Goal: Feedback & Contribution: Leave review/rating

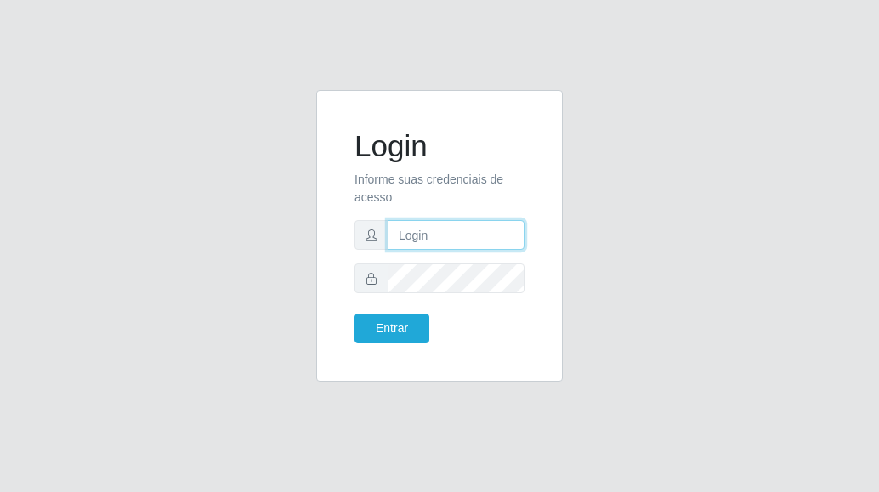
click at [499, 247] on input "text" at bounding box center [455, 235] width 137 height 30
type input "[PERSON_NAME][EMAIL_ADDRESS][DOMAIN_NAME]"
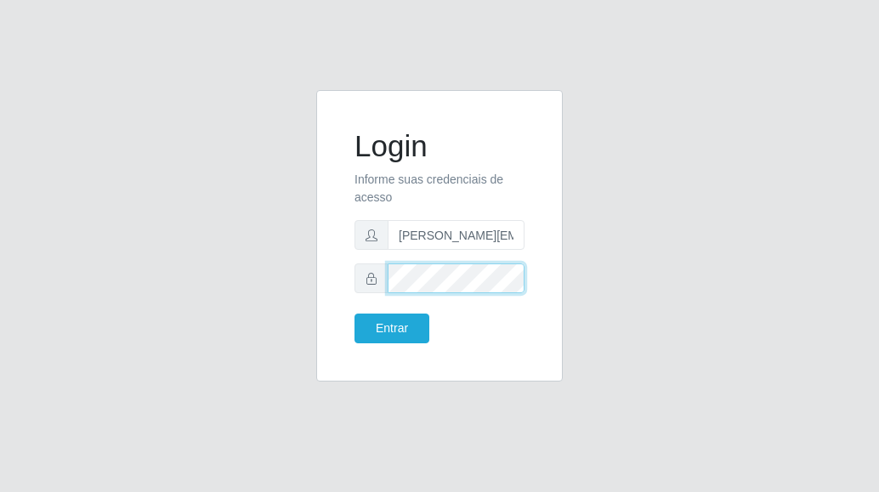
click at [354, 314] on button "Entrar" at bounding box center [391, 329] width 75 height 30
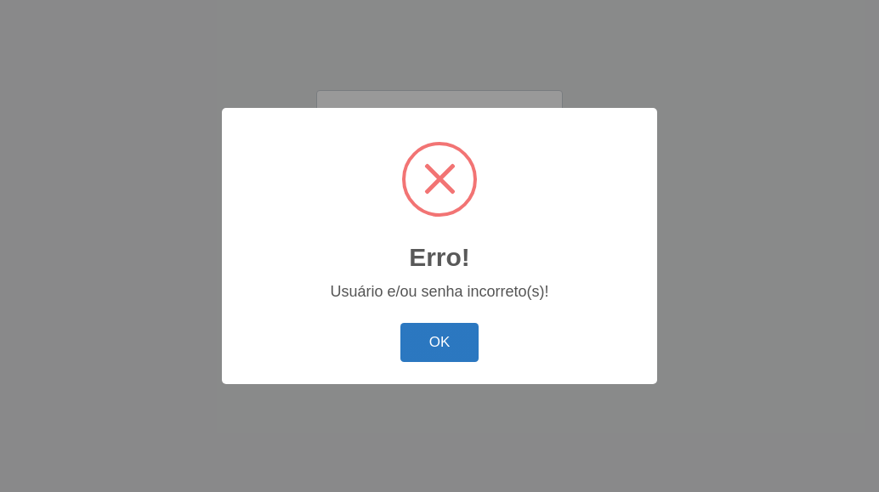
click at [432, 344] on button "OK" at bounding box center [439, 343] width 79 height 40
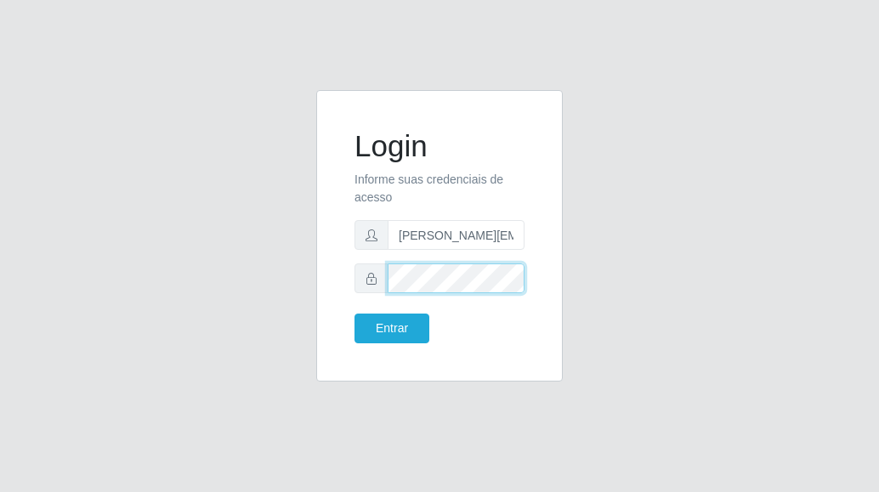
click at [354, 314] on button "Entrar" at bounding box center [391, 329] width 75 height 30
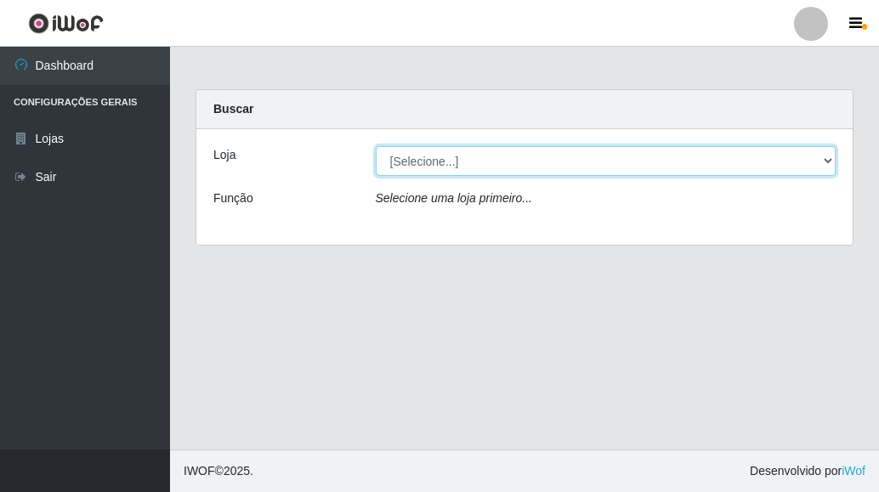
click at [423, 155] on select "[Selecione...] Hiper Queiroz - [GEOGRAPHIC_DATA]" at bounding box center [606, 161] width 461 height 30
select select "497"
click at [376, 146] on select "[Selecione...] Hiper Queiroz - [GEOGRAPHIC_DATA]" at bounding box center [606, 161] width 461 height 30
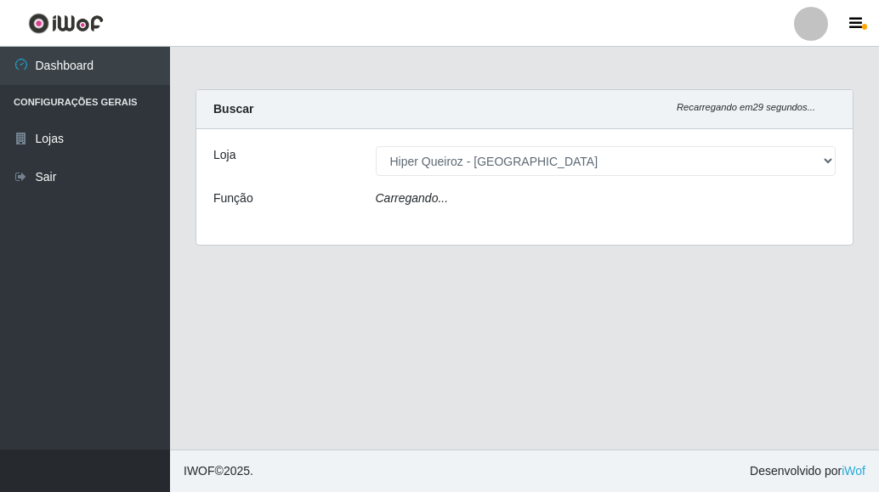
click at [444, 199] on div "Carregando..." at bounding box center [606, 201] width 486 height 25
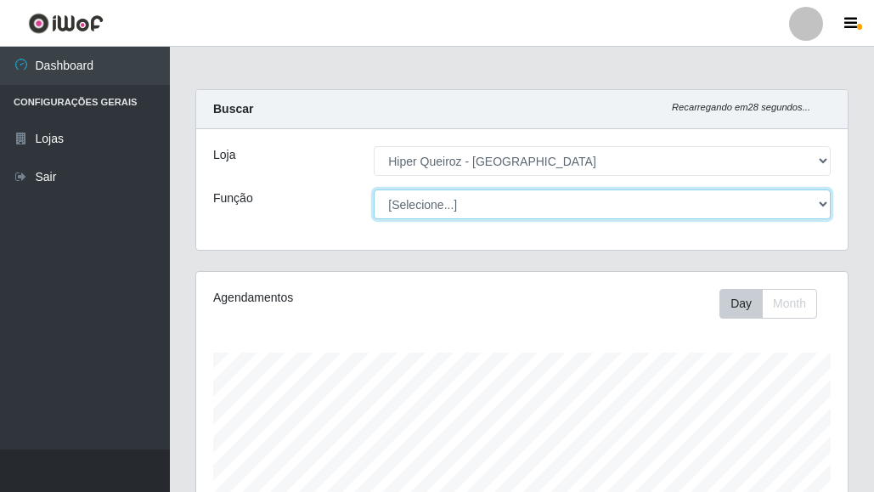
scroll to position [353, 652]
click at [444, 199] on select "[Selecione...] Embalador Embalador + Embalador ++ Repositor Repositor + Reposit…" at bounding box center [602, 204] width 457 height 30
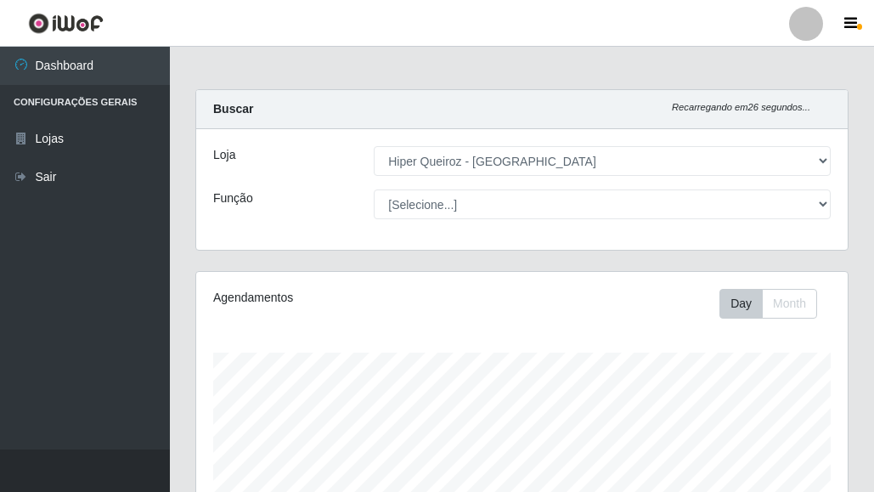
click at [302, 301] on div "Agendamentos" at bounding box center [334, 298] width 242 height 18
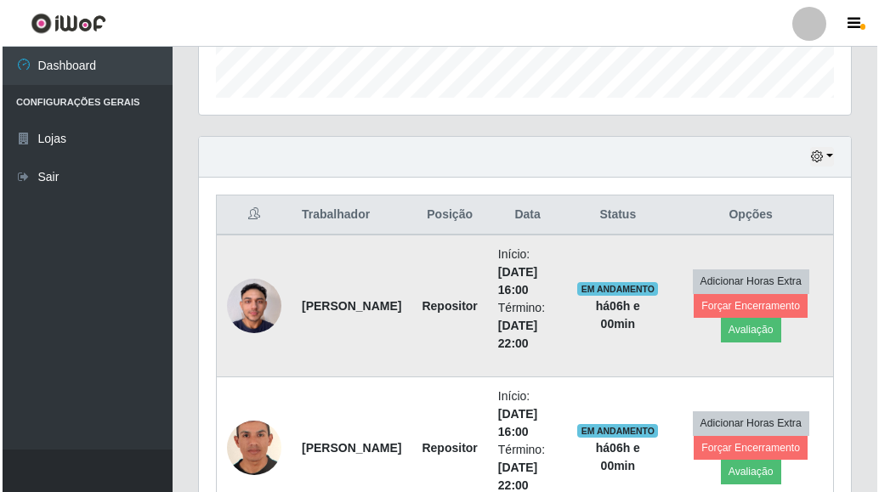
scroll to position [595, 0]
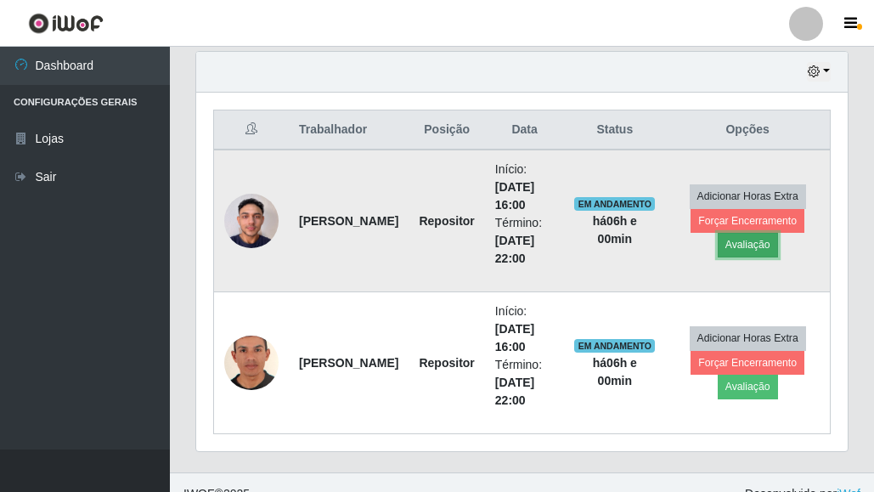
click at [761, 244] on button "Avaliação" at bounding box center [748, 245] width 60 height 24
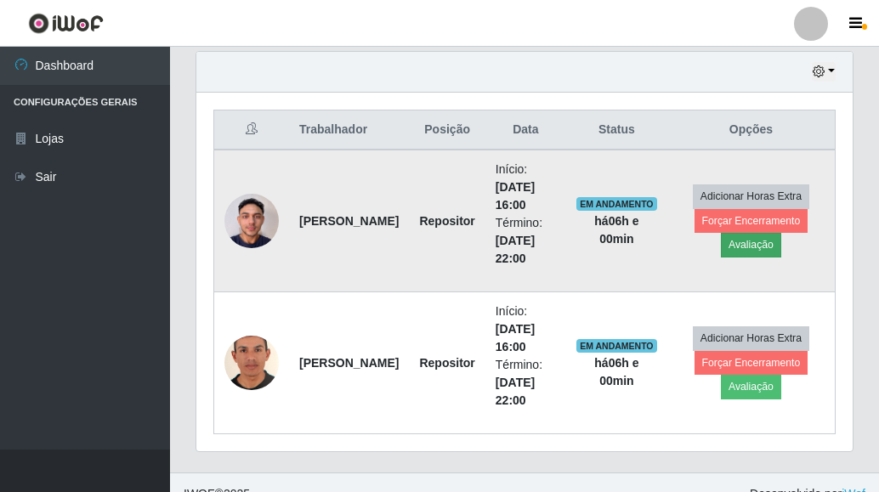
scroll to position [353, 643]
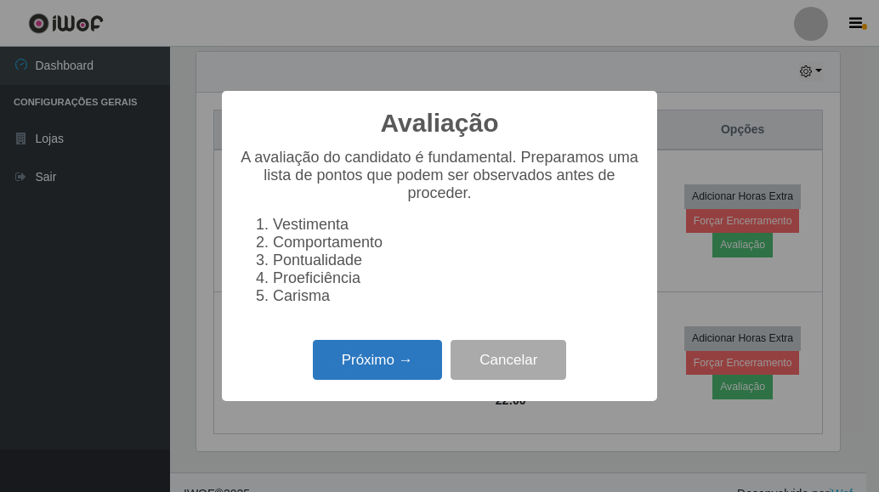
click at [369, 363] on button "Próximo →" at bounding box center [377, 360] width 129 height 40
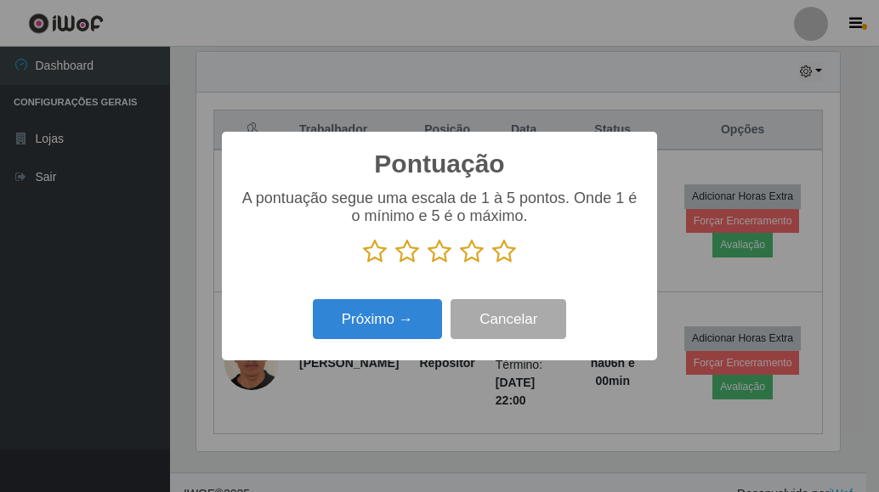
click at [503, 264] on icon at bounding box center [504, 251] width 24 height 25
click at [492, 264] on input "radio" at bounding box center [492, 264] width 0 height 0
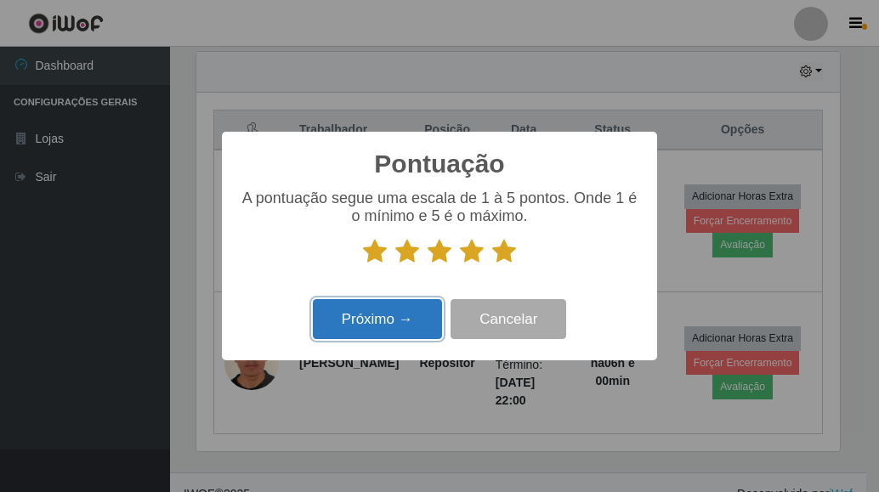
click at [391, 330] on button "Próximo →" at bounding box center [377, 319] width 129 height 40
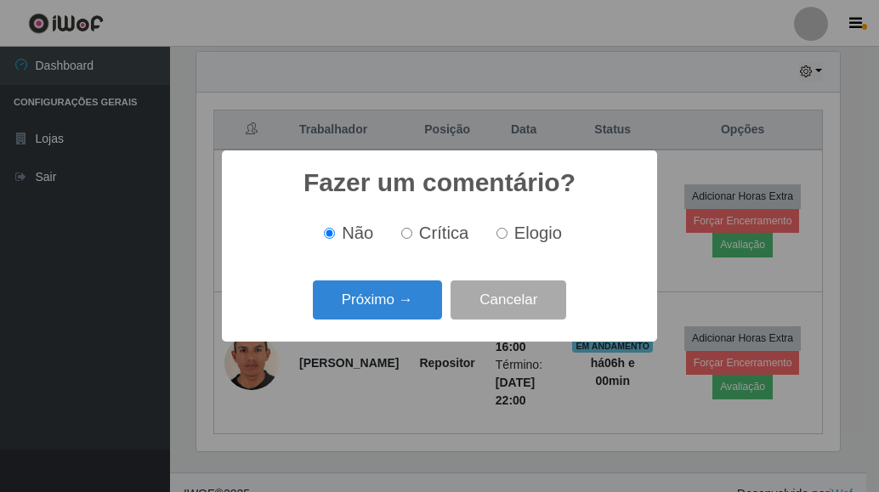
click at [506, 237] on input "Elogio" at bounding box center [501, 233] width 11 height 11
radio input "true"
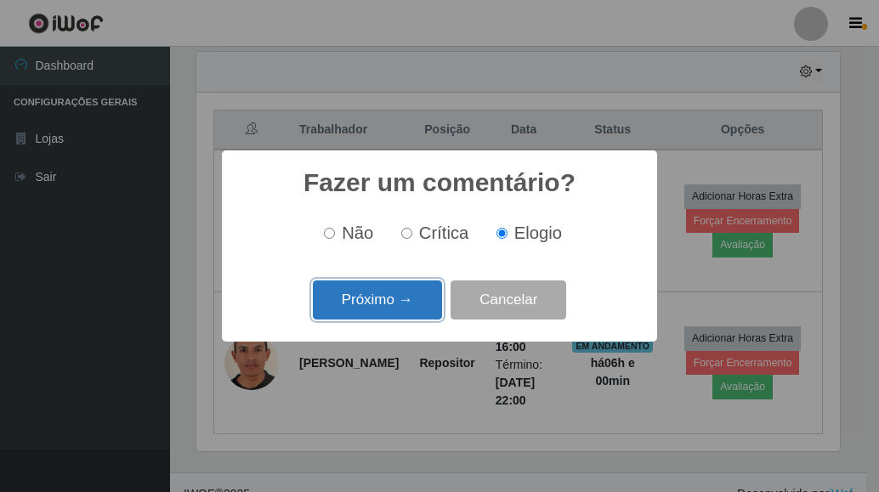
click at [378, 300] on button "Próximo →" at bounding box center [377, 300] width 129 height 40
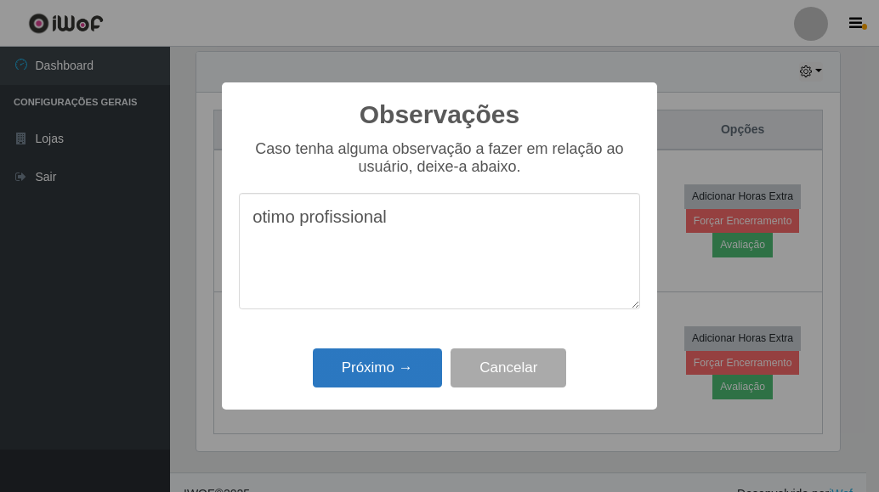
type textarea "otimo profissional"
click at [353, 362] on button "Próximo →" at bounding box center [377, 368] width 129 height 40
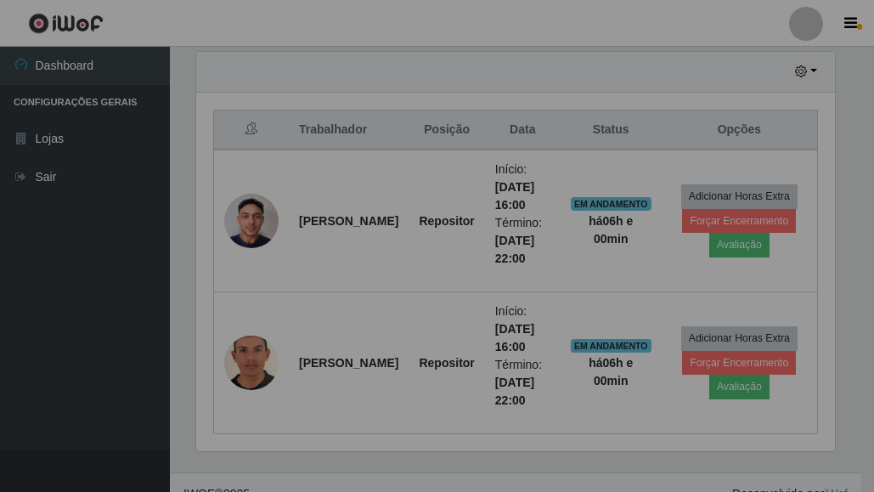
scroll to position [353, 652]
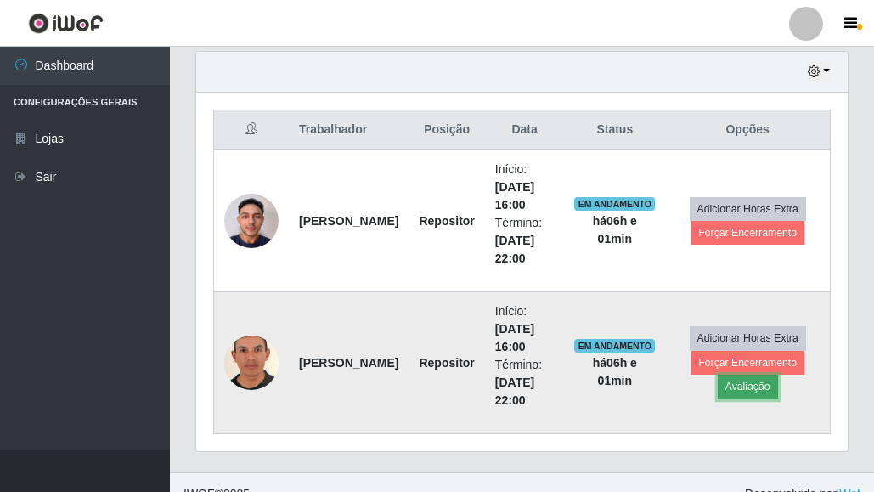
click at [756, 387] on button "Avaliação" at bounding box center [748, 387] width 60 height 24
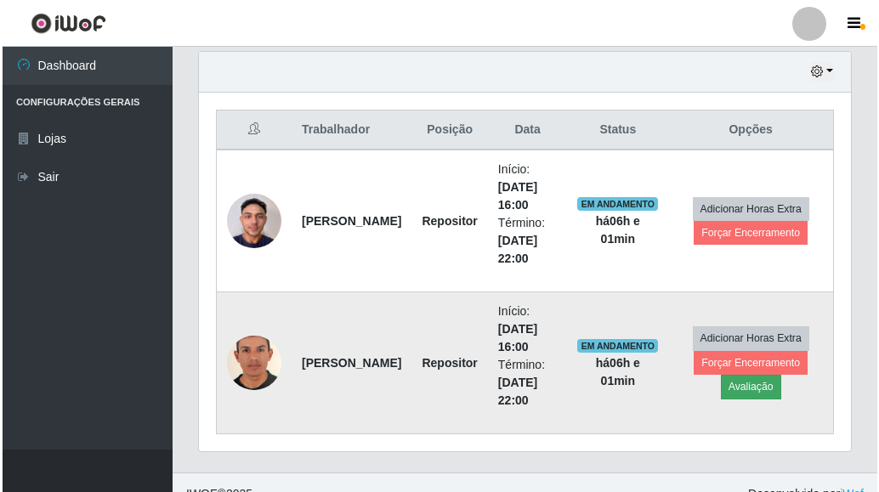
scroll to position [353, 643]
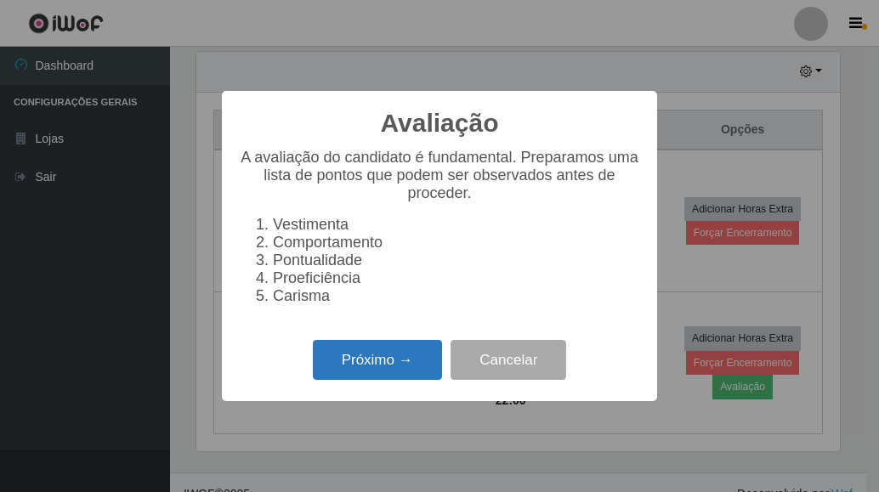
click at [348, 380] on button "Próximo →" at bounding box center [377, 360] width 129 height 40
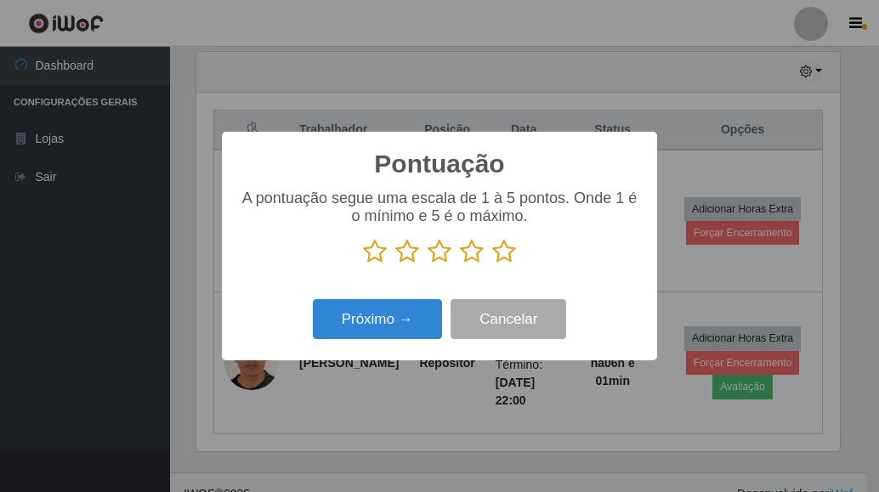
scroll to position [849422, 849131]
click at [508, 264] on icon at bounding box center [504, 251] width 24 height 25
click at [492, 264] on input "radio" at bounding box center [492, 264] width 0 height 0
click at [350, 349] on div "Pontuação × A pontuação segue uma escala de 1 à 5 pontos. Onde 1 é o mínimo e 5…" at bounding box center [439, 246] width 435 height 229
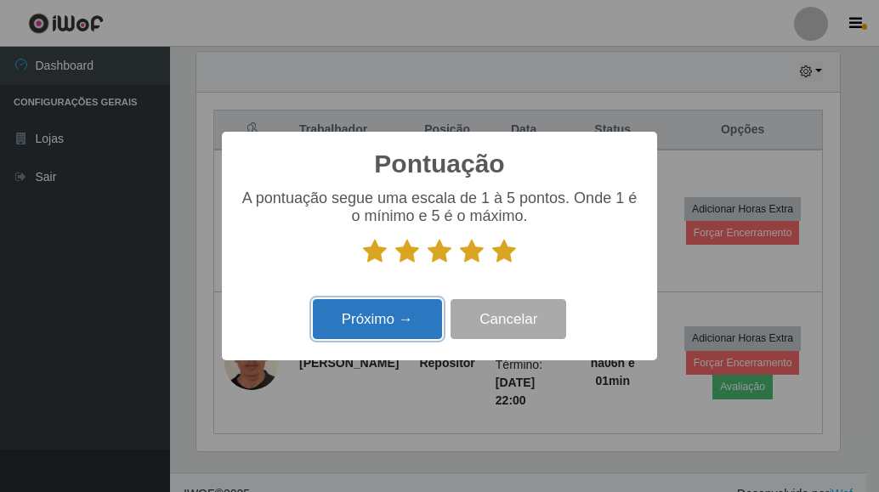
click at [352, 339] on button "Próximo →" at bounding box center [377, 319] width 129 height 40
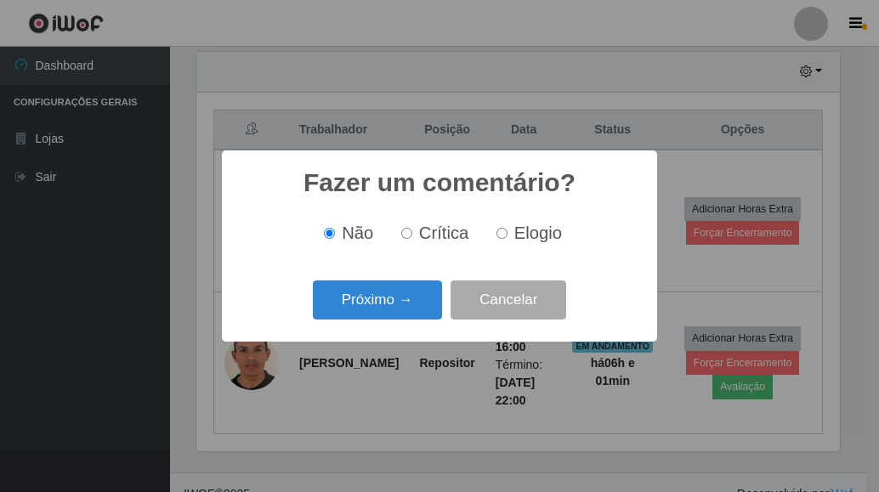
click at [514, 239] on span "Elogio" at bounding box center [538, 232] width 48 height 19
click at [507, 239] on input "Elogio" at bounding box center [501, 233] width 11 height 11
radio input "true"
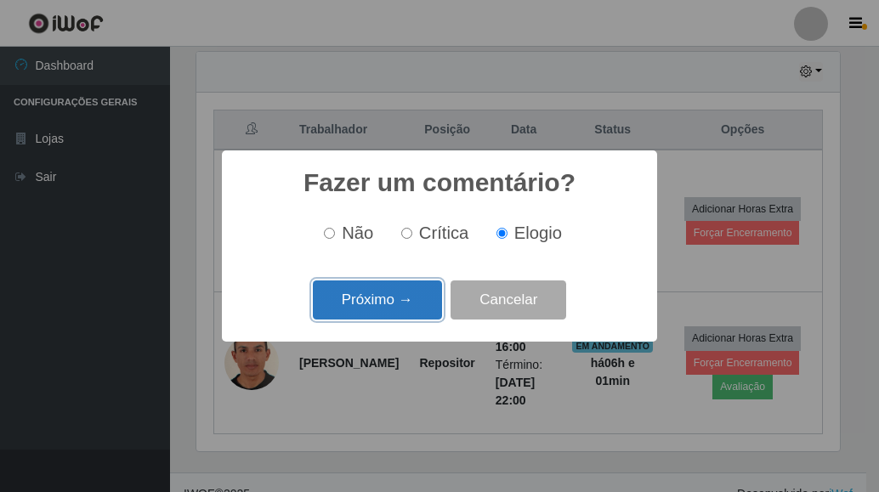
click at [361, 311] on button "Próximo →" at bounding box center [377, 300] width 129 height 40
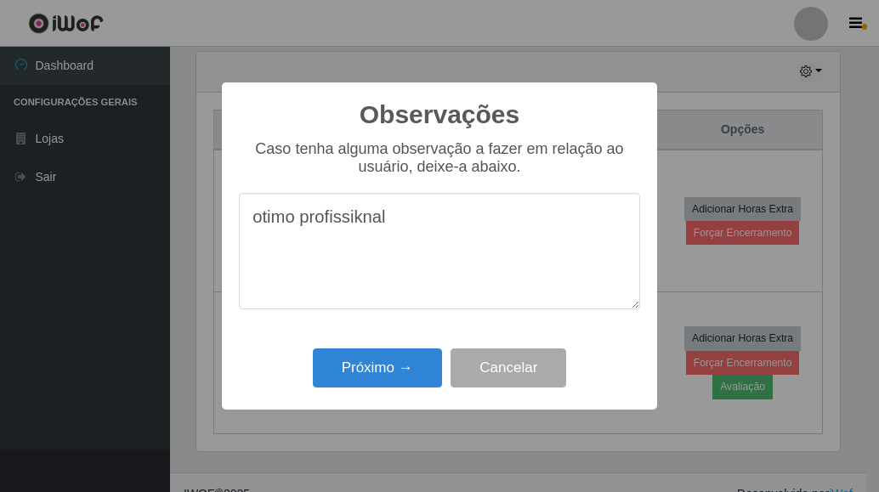
click at [366, 216] on textarea "otimo profissiknal" at bounding box center [439, 251] width 401 height 116
type textarea "otimo profissional"
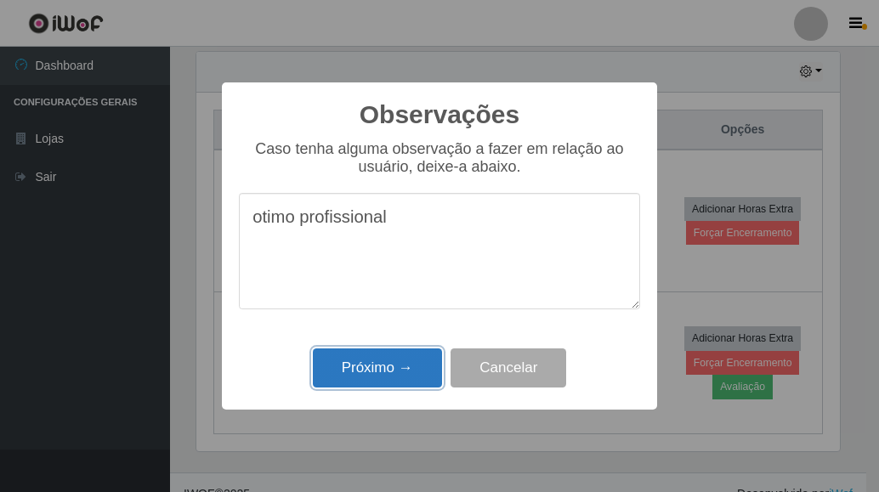
click at [364, 371] on button "Próximo →" at bounding box center [377, 368] width 129 height 40
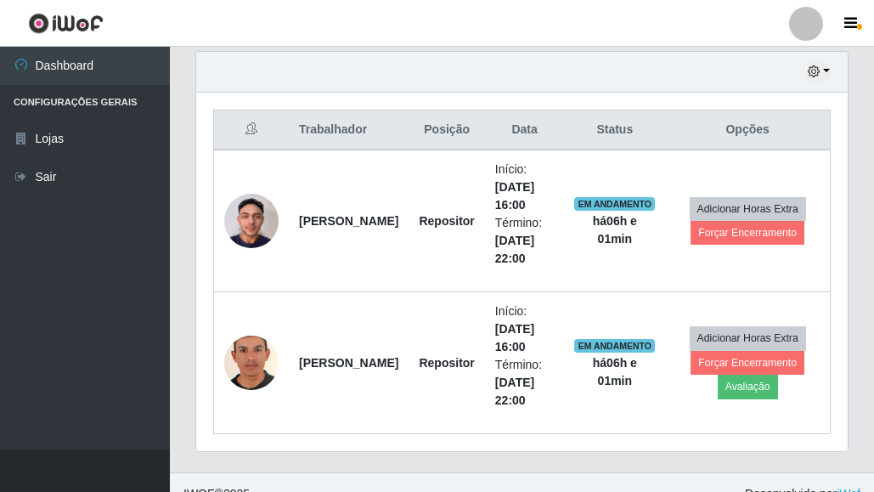
scroll to position [353, 652]
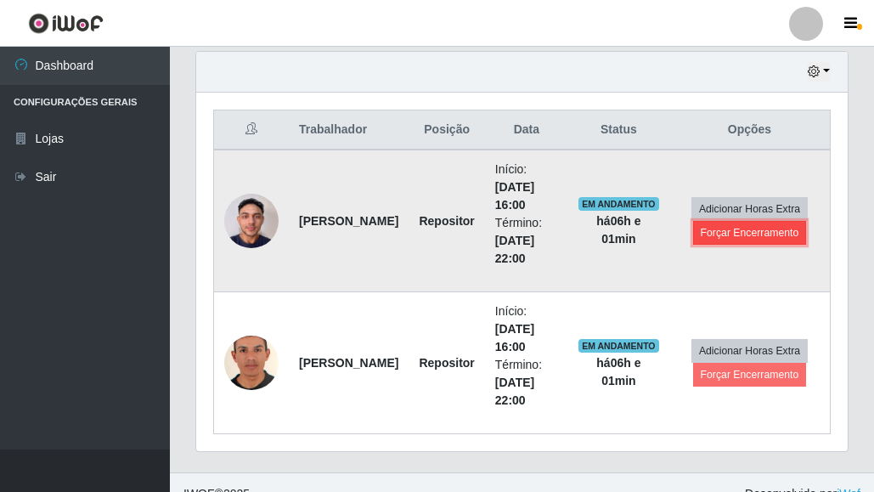
click at [741, 233] on button "Forçar Encerramento" at bounding box center [750, 233] width 114 height 24
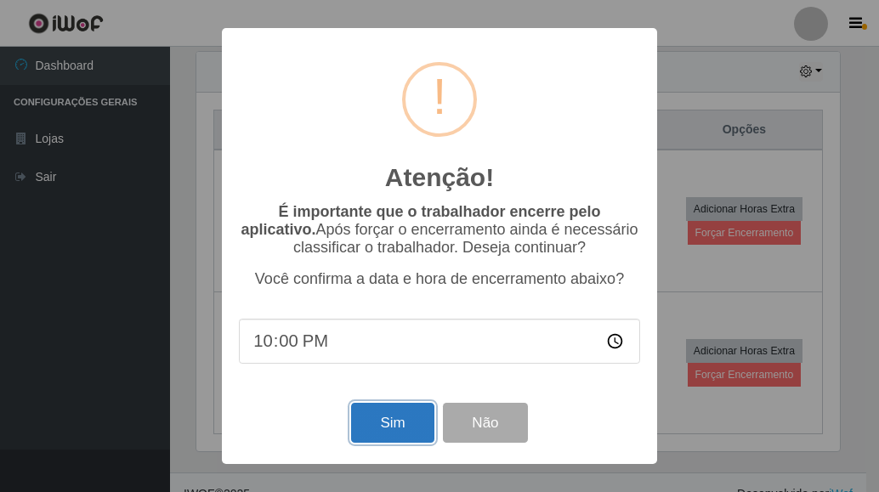
click at [407, 428] on button "Sim" at bounding box center [392, 423] width 82 height 40
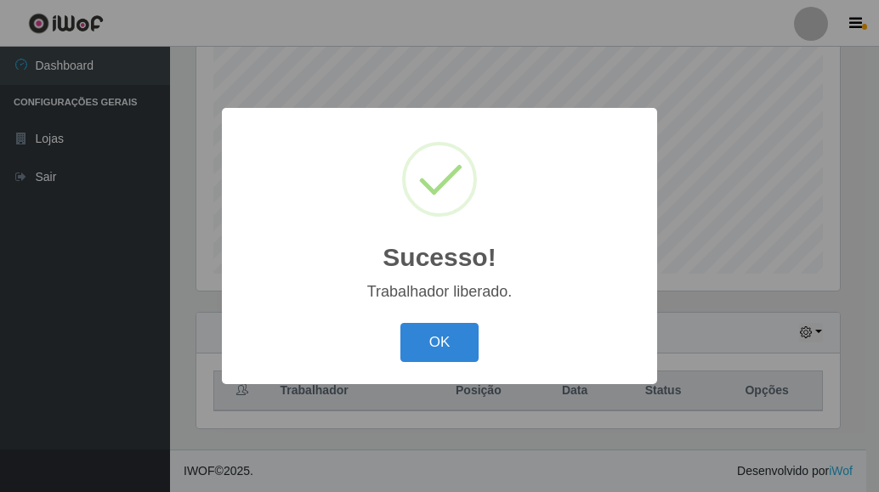
click at [739, 381] on div "Sucesso! × Trabalhador liberado. OK Cancel" at bounding box center [439, 246] width 879 height 492
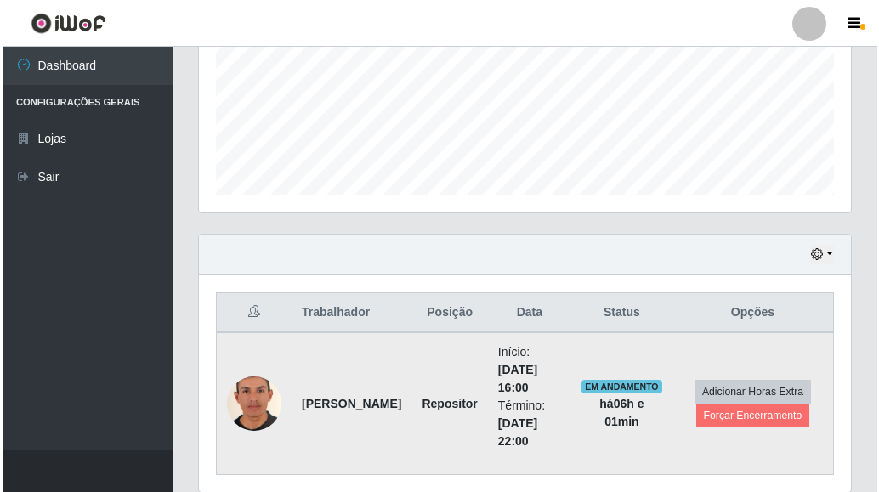
scroll to position [476, 0]
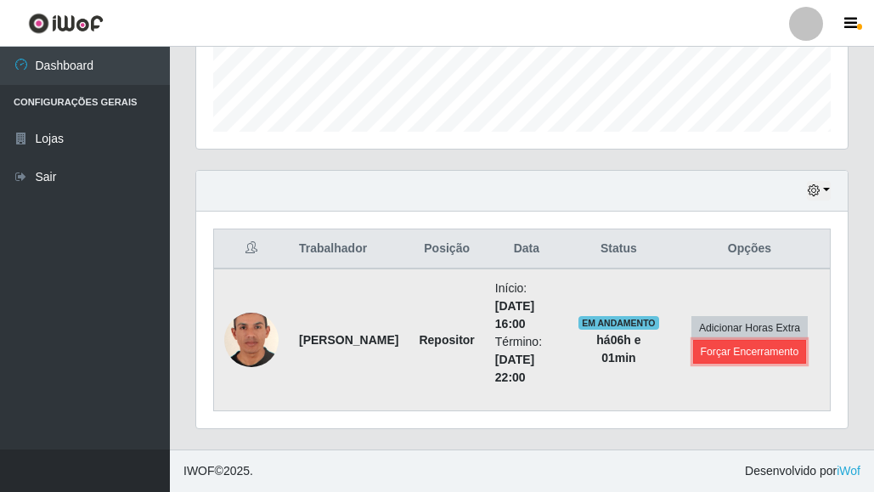
click at [717, 347] on button "Forçar Encerramento" at bounding box center [750, 352] width 114 height 24
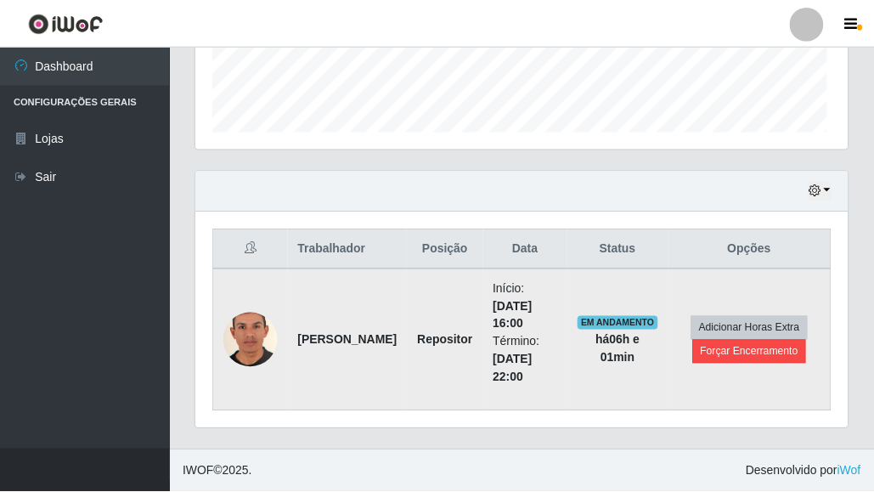
scroll to position [353, 643]
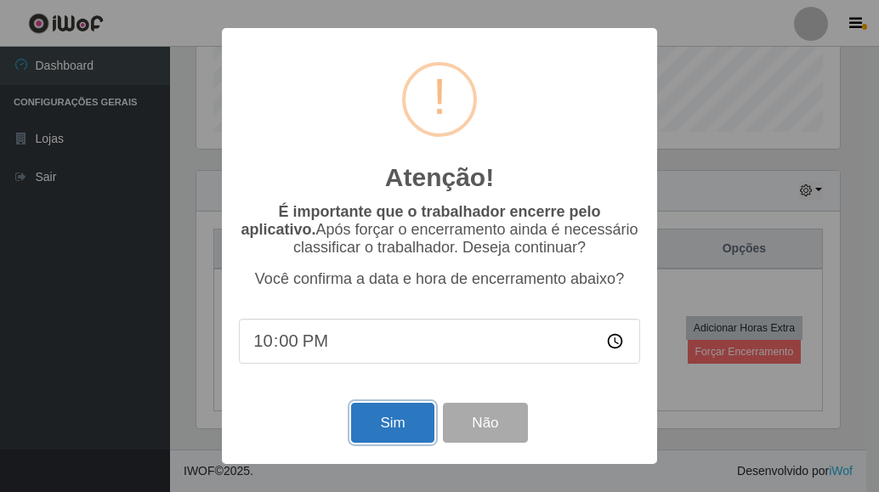
click at [392, 425] on button "Sim" at bounding box center [392, 423] width 82 height 40
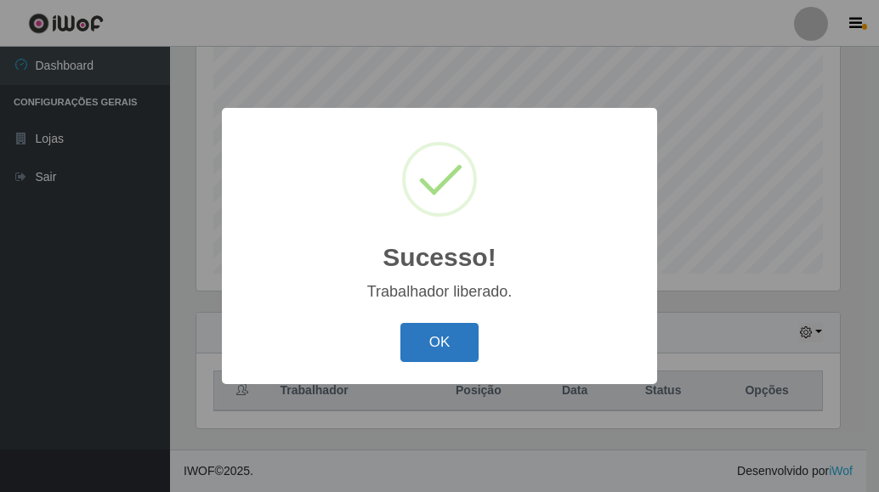
click at [475, 353] on button "OK" at bounding box center [439, 343] width 79 height 40
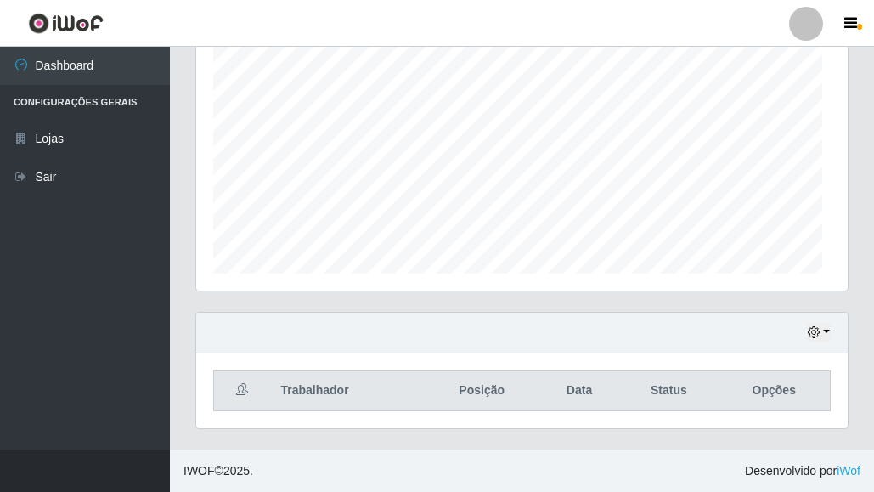
scroll to position [849422, 849123]
click at [818, 336] on icon "button" at bounding box center [814, 332] width 12 height 12
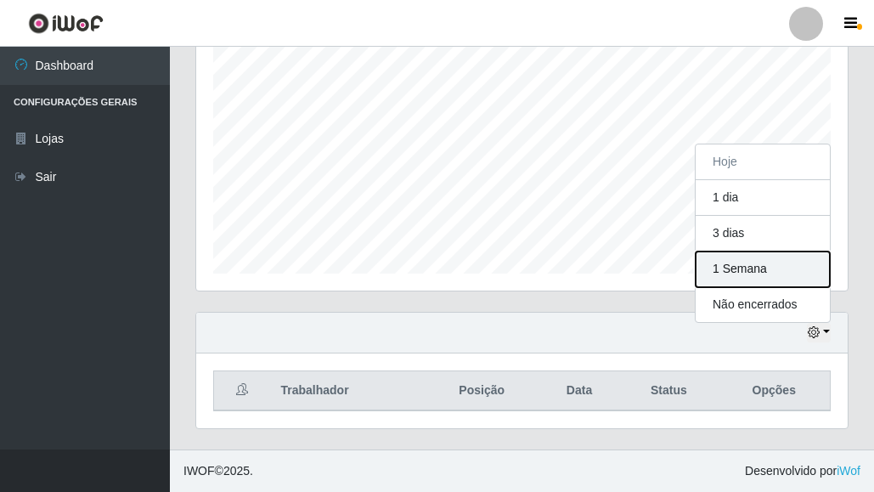
click at [779, 274] on button "1 Semana" at bounding box center [763, 270] width 134 height 36
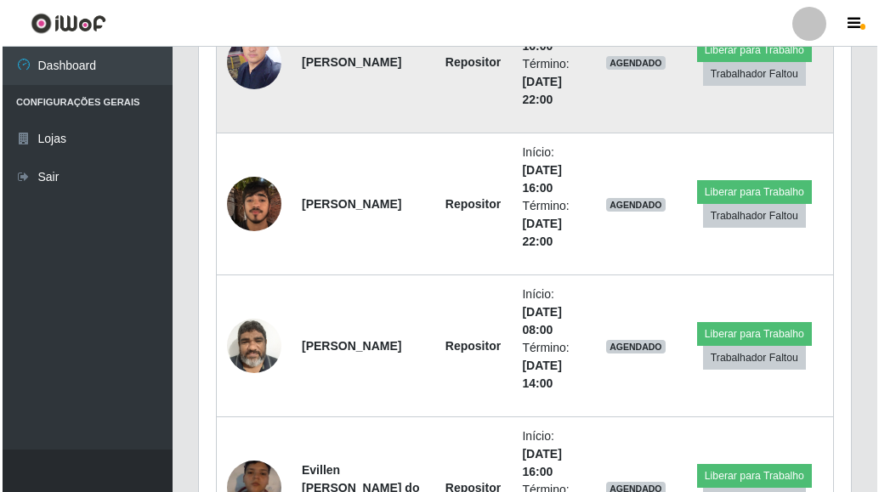
scroll to position [650, 0]
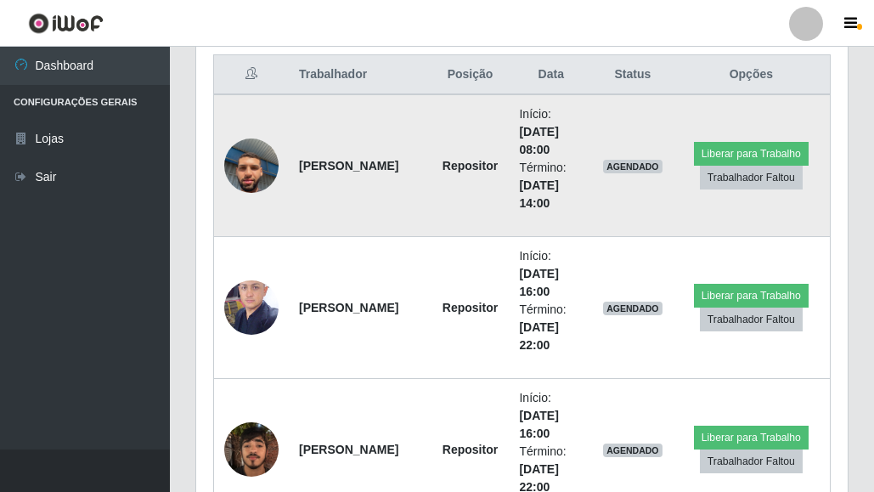
click at [274, 159] on img at bounding box center [251, 165] width 54 height 97
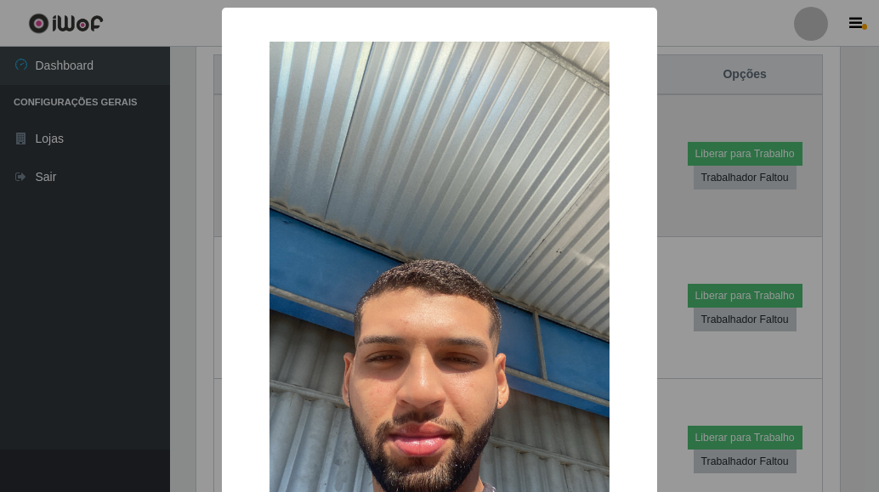
scroll to position [849422, 849131]
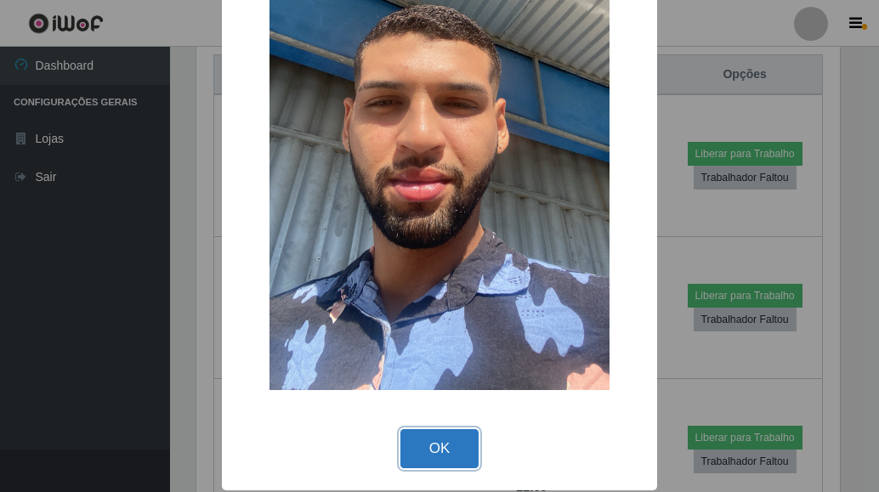
click at [455, 446] on button "OK" at bounding box center [439, 449] width 79 height 40
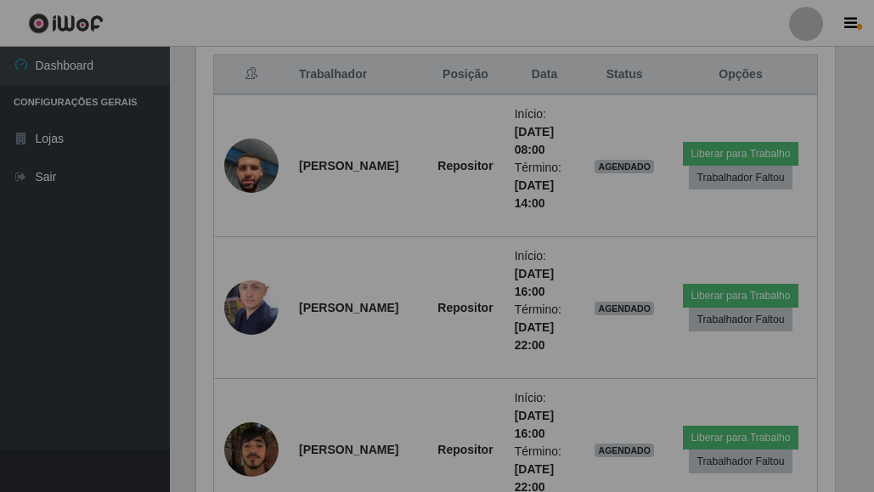
scroll to position [849422, 849123]
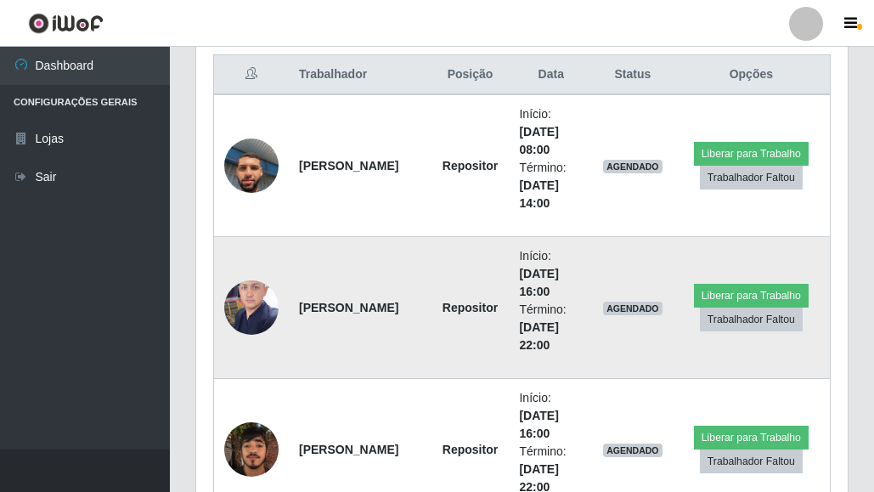
click at [257, 314] on img at bounding box center [251, 307] width 54 height 72
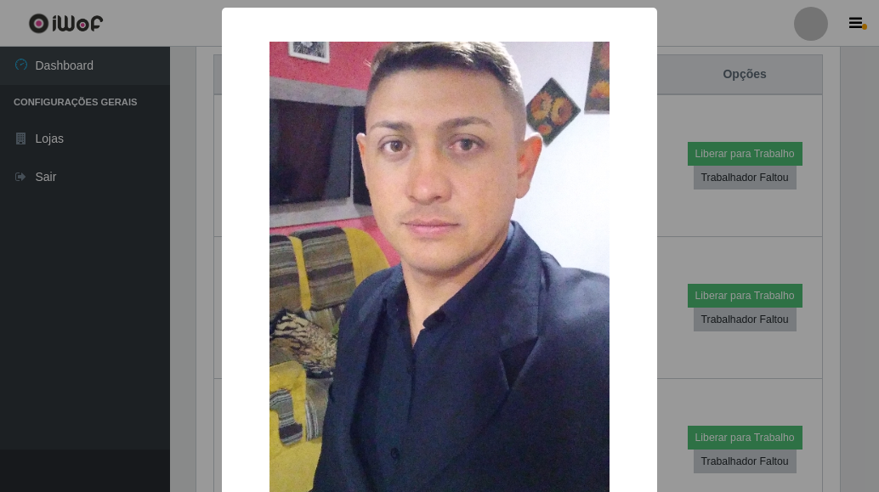
click at [707, 89] on div "× OK Cancel" at bounding box center [439, 246] width 879 height 492
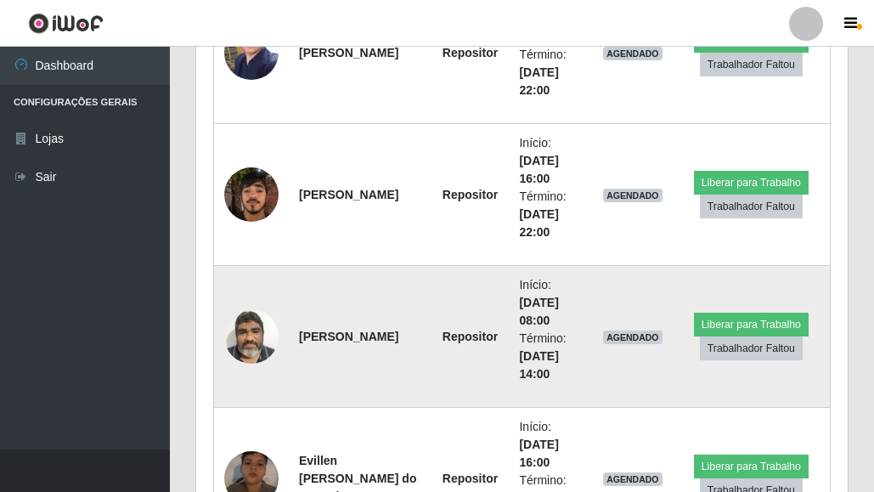
click at [252, 351] on img at bounding box center [251, 336] width 54 height 72
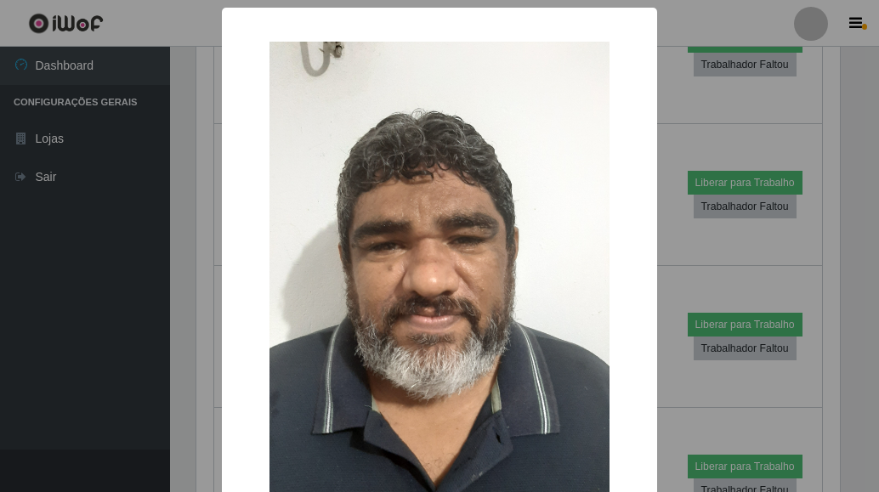
click at [513, 185] on img at bounding box center [439, 268] width 340 height 453
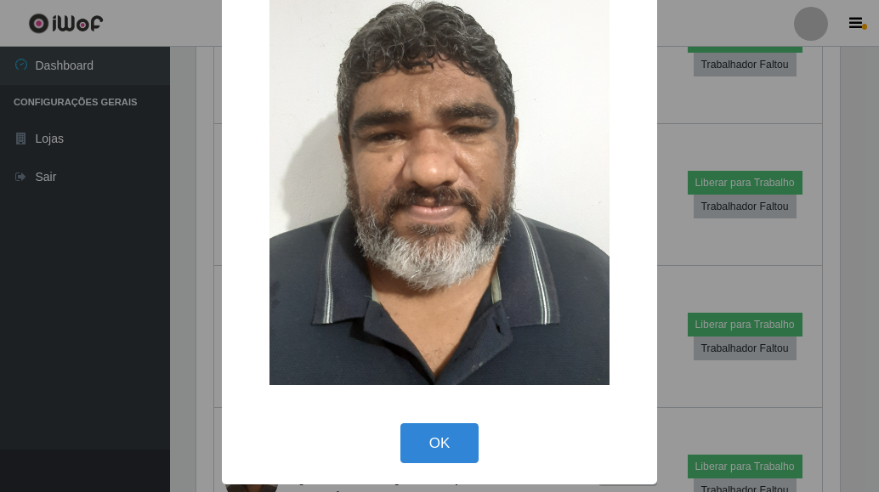
click at [409, 421] on div "OK Cancel" at bounding box center [439, 443] width 401 height 48
click at [413, 429] on button "OK" at bounding box center [439, 443] width 79 height 40
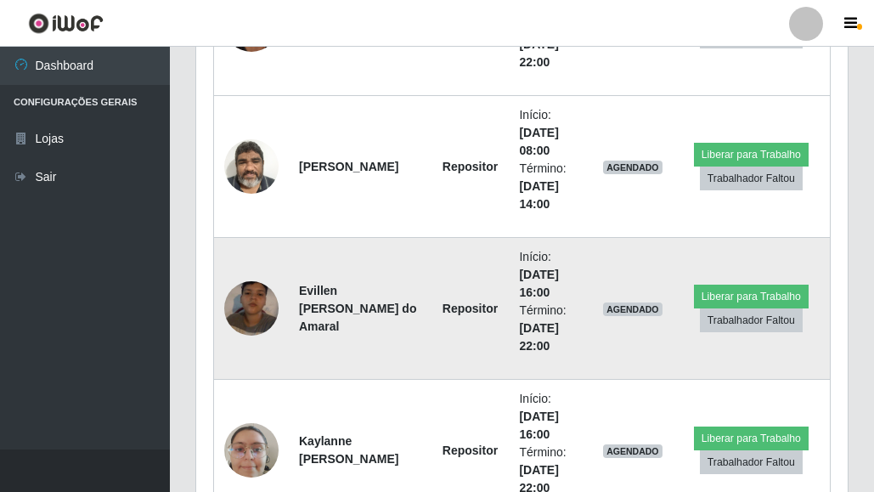
click at [268, 325] on img at bounding box center [251, 308] width 54 height 97
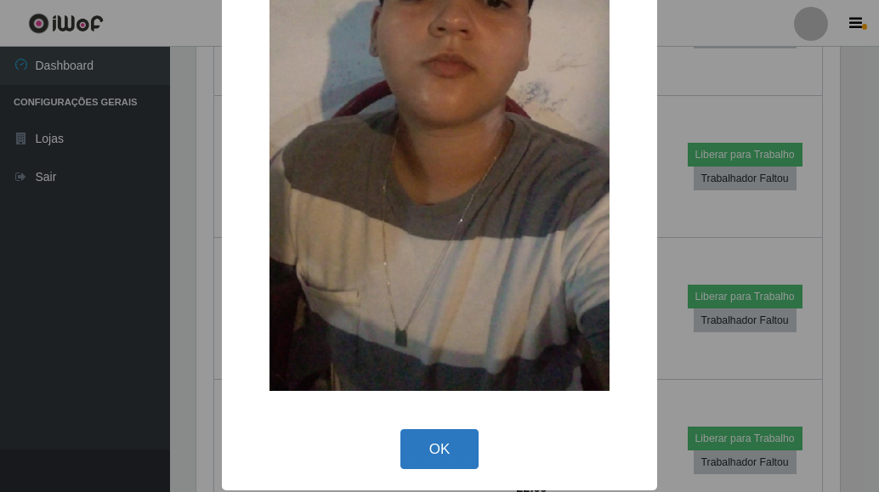
click at [449, 439] on button "OK" at bounding box center [439, 449] width 79 height 40
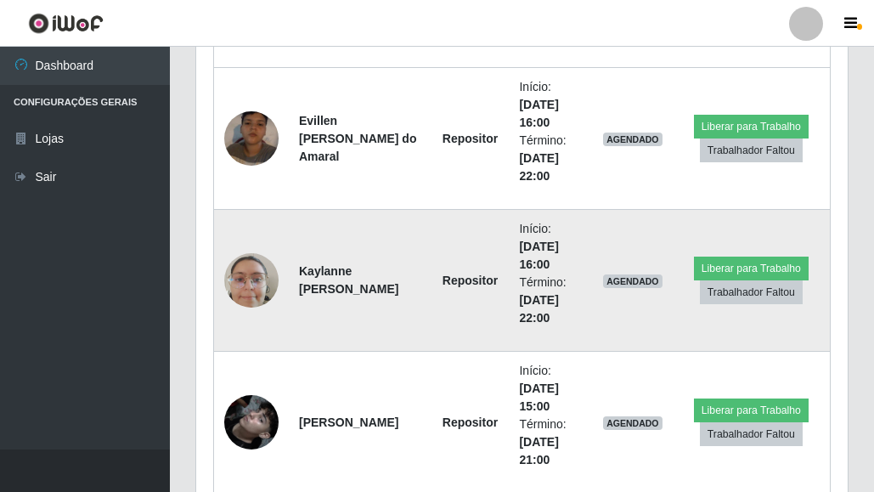
click at [243, 299] on img at bounding box center [251, 281] width 54 height 72
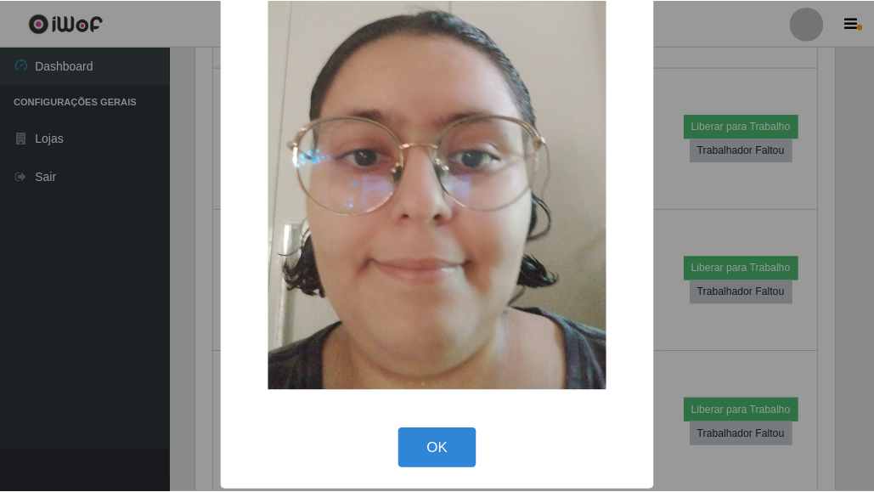
scroll to position [108, 0]
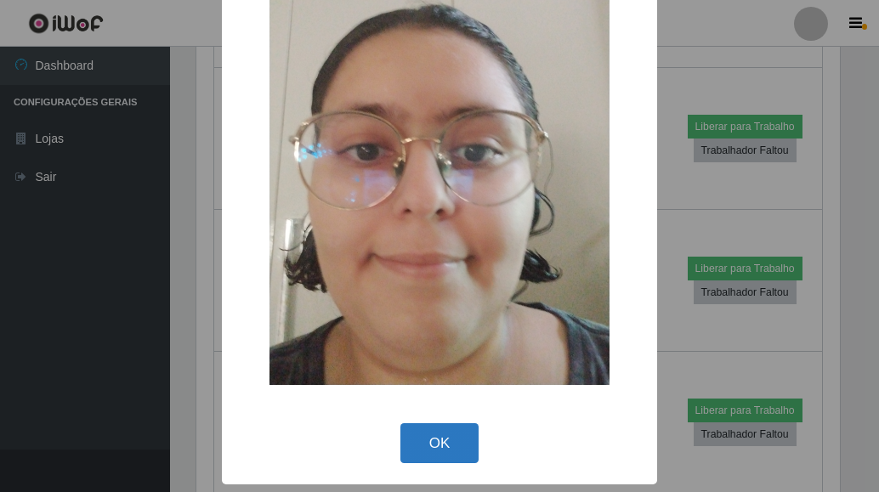
click at [463, 448] on button "OK" at bounding box center [439, 443] width 79 height 40
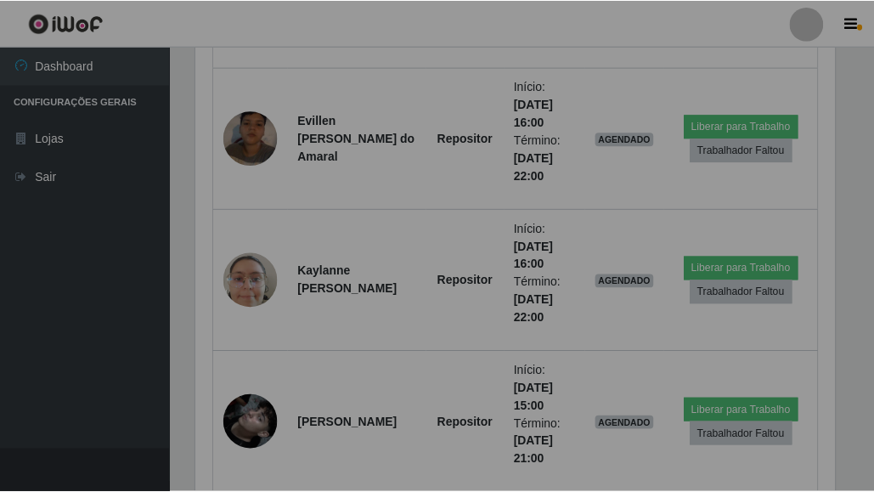
scroll to position [849422, 849123]
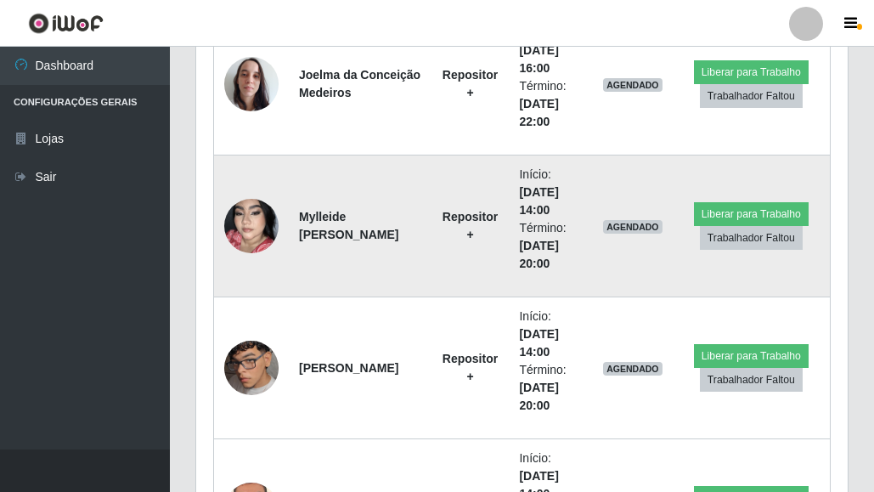
click at [262, 228] on img at bounding box center [251, 226] width 54 height 97
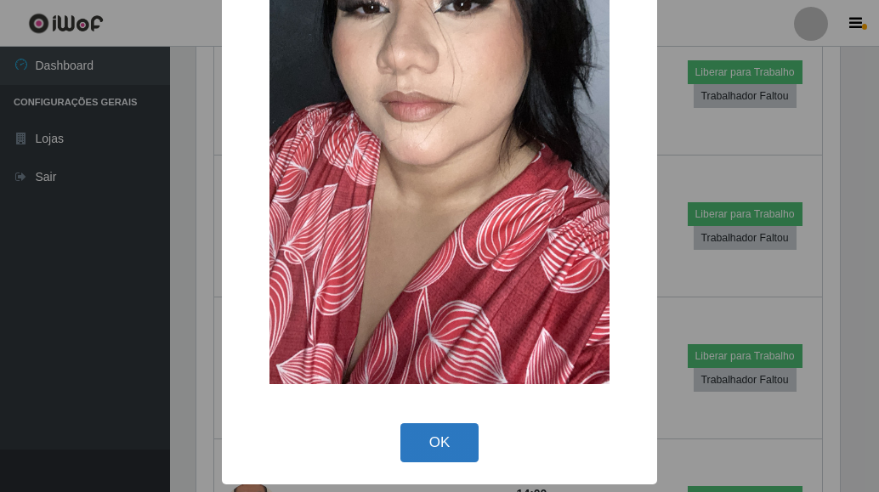
click at [454, 454] on button "OK" at bounding box center [439, 443] width 79 height 40
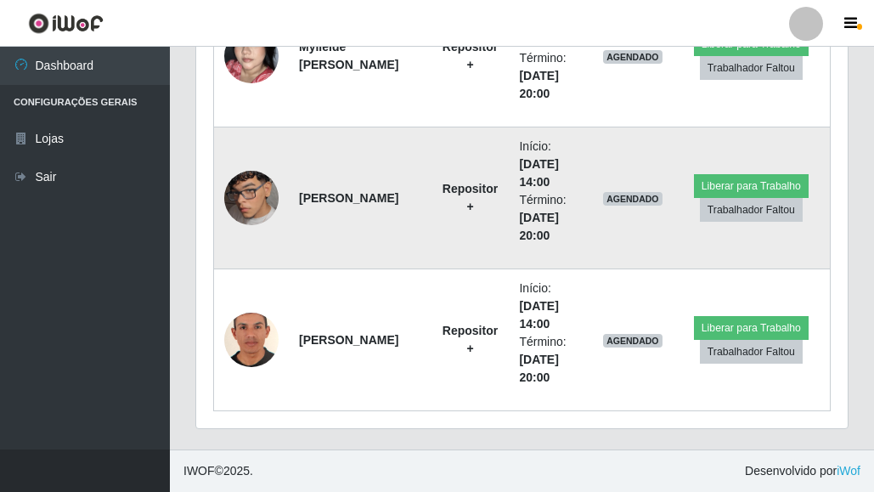
click at [257, 190] on img at bounding box center [251, 198] width 54 height 97
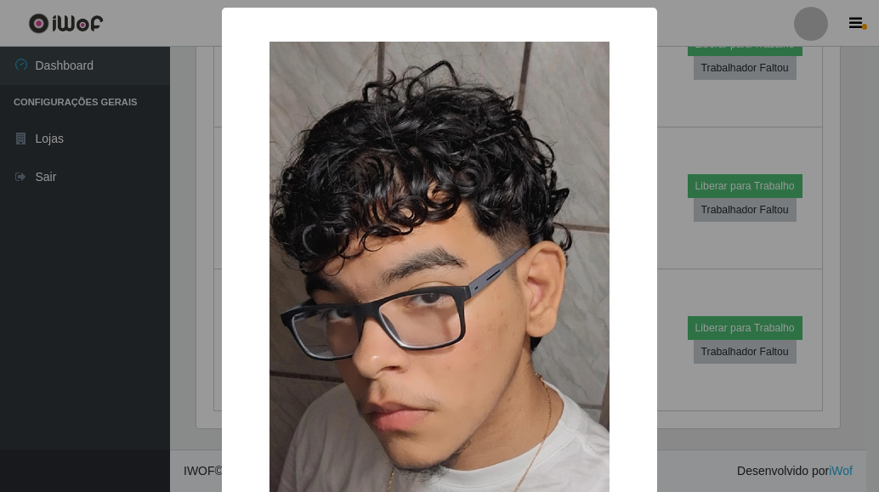
click at [834, 133] on div "× OK Cancel" at bounding box center [439, 246] width 879 height 492
